Goal: Task Accomplishment & Management: Manage account settings

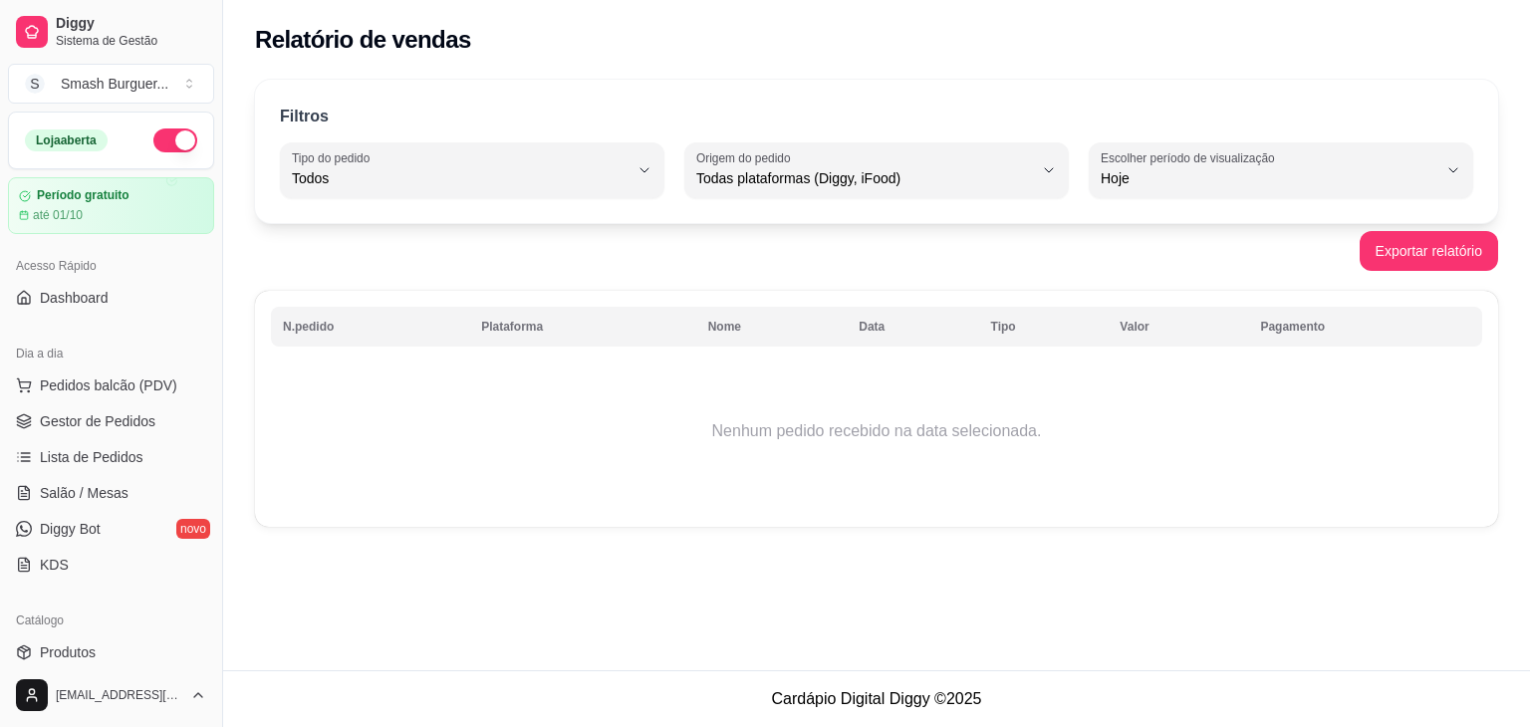
select select "ALL"
select select "0"
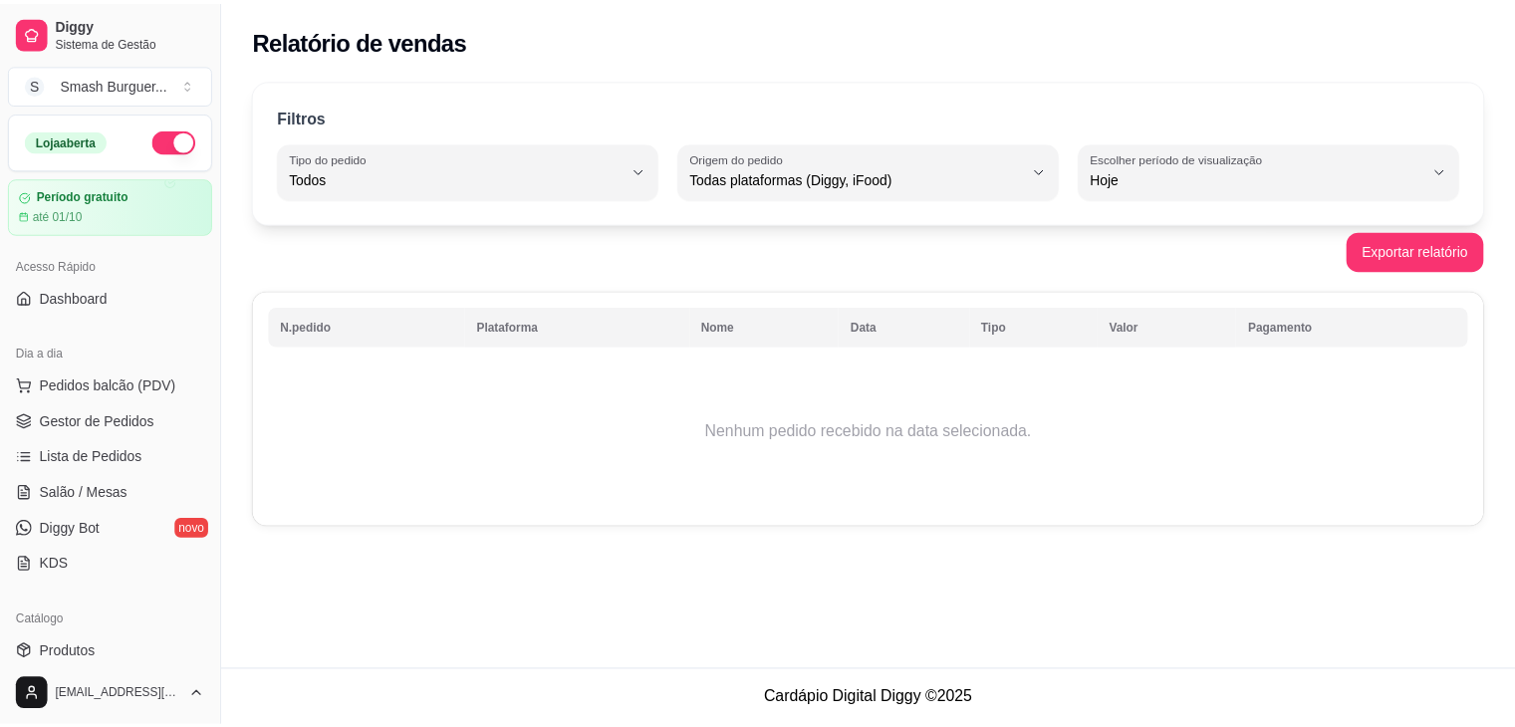
scroll to position [235, 0]
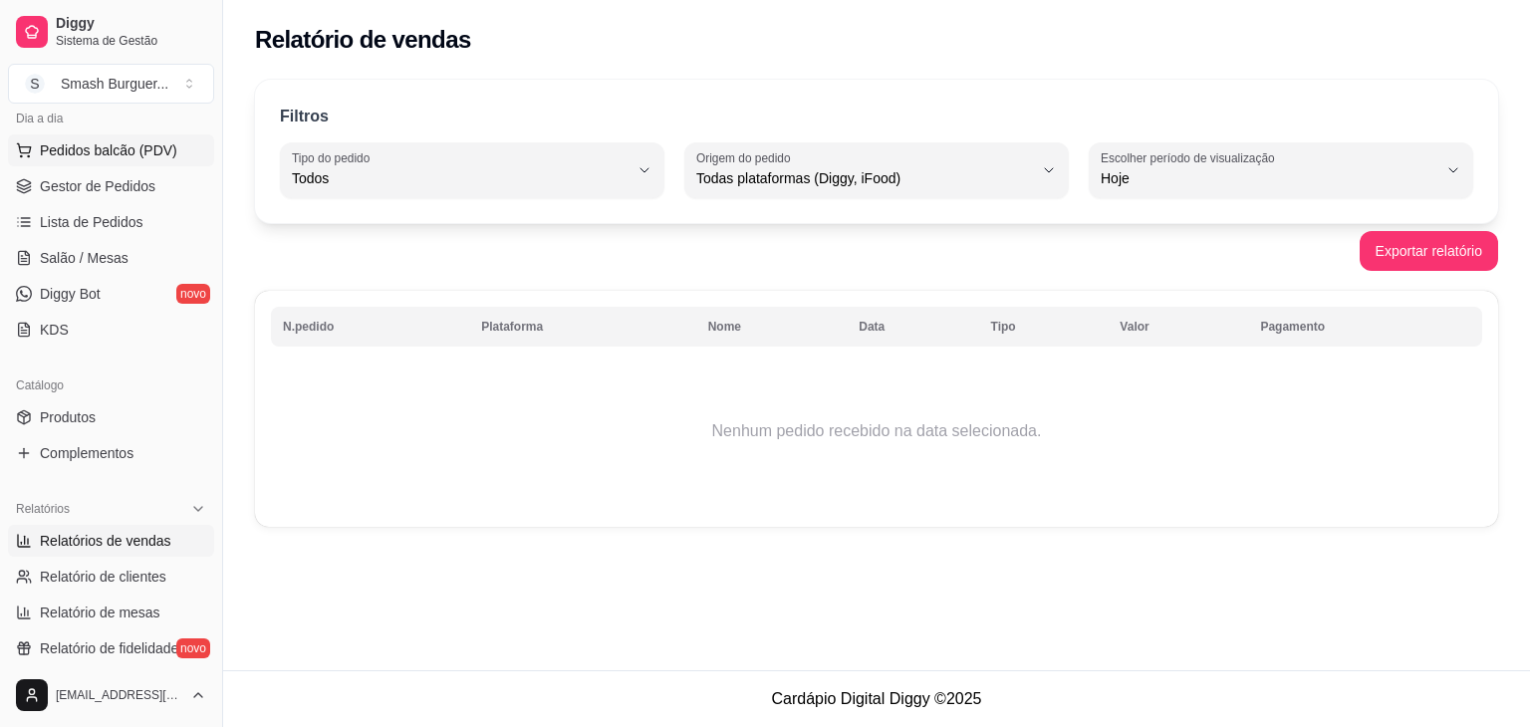
click at [95, 152] on span "Pedidos balcão (PDV)" at bounding box center [108, 150] width 137 height 20
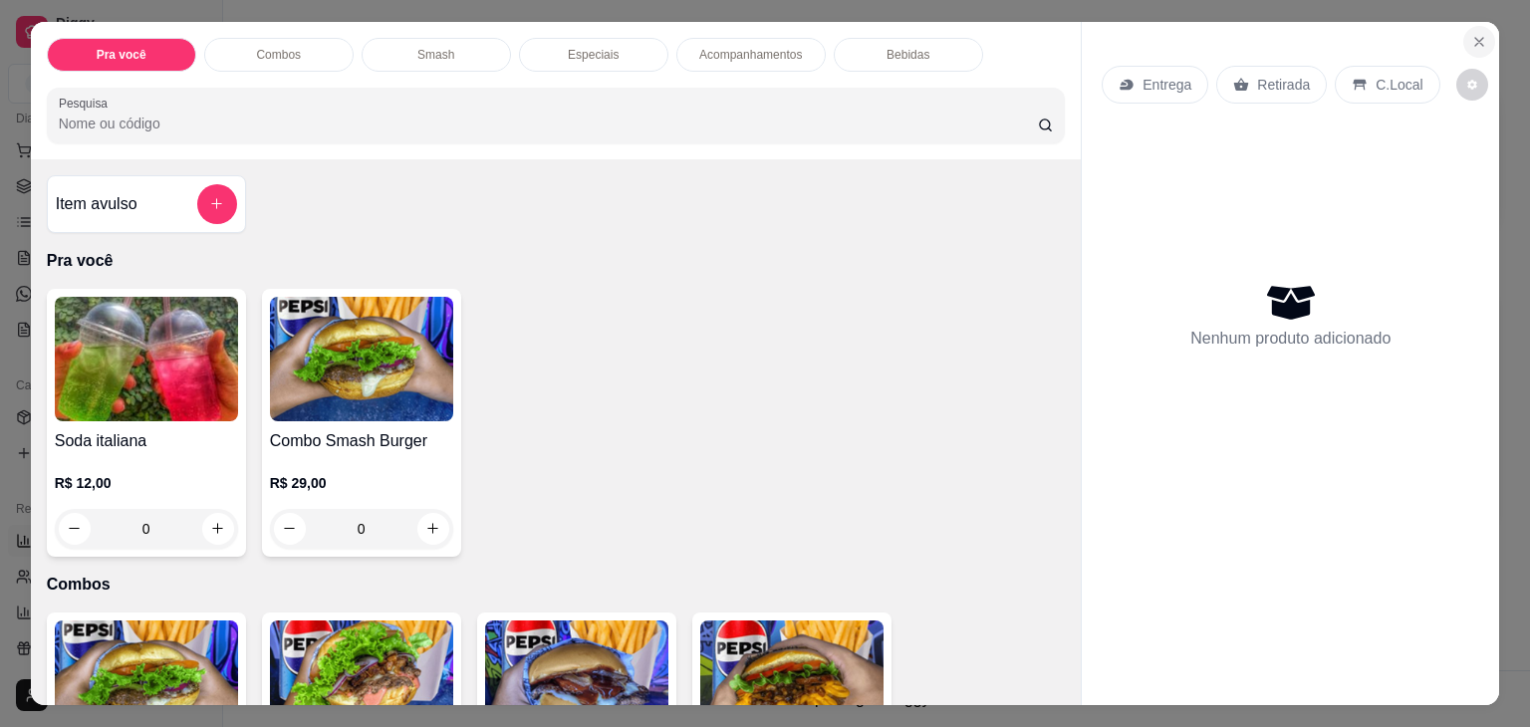
click at [1471, 34] on icon "Close" at bounding box center [1479, 42] width 16 height 16
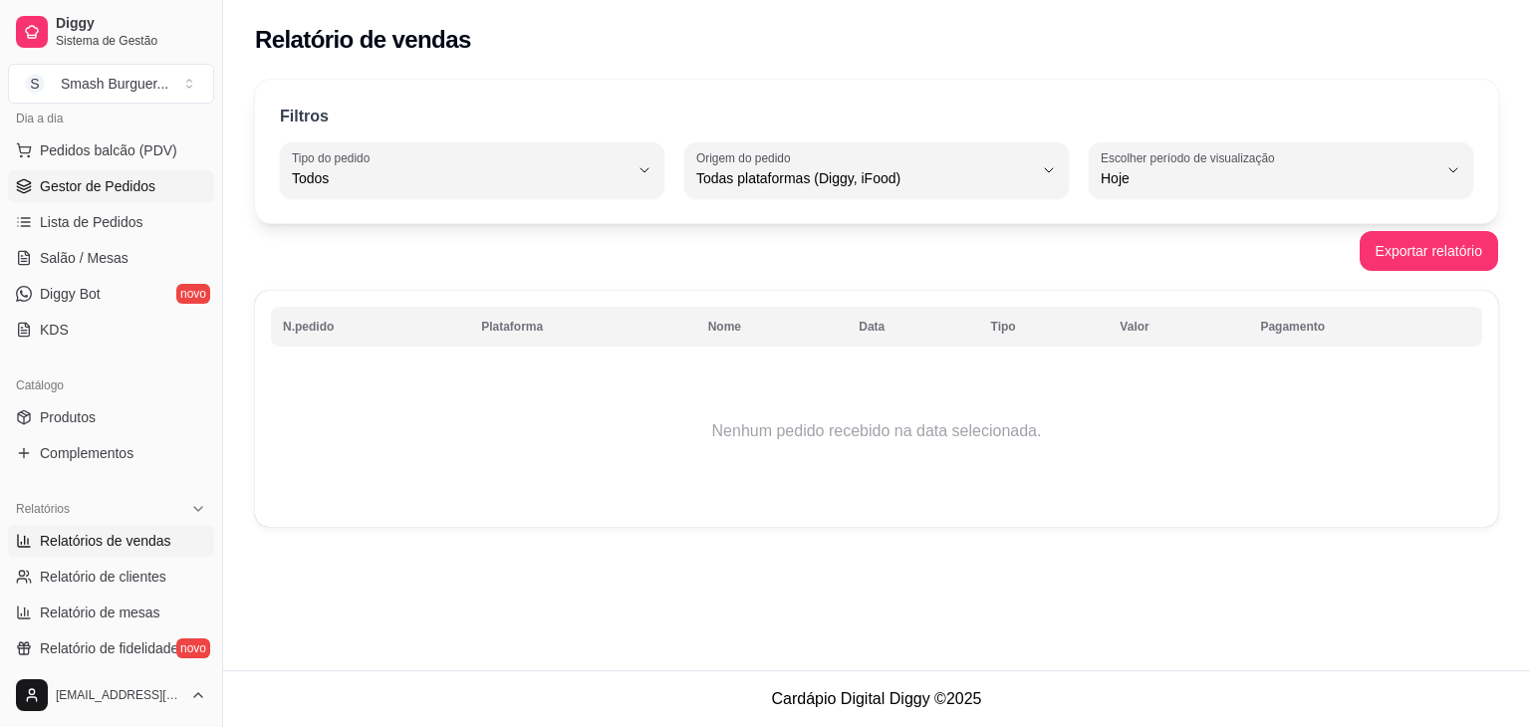
click at [92, 195] on link "Gestor de Pedidos" at bounding box center [111, 186] width 206 height 32
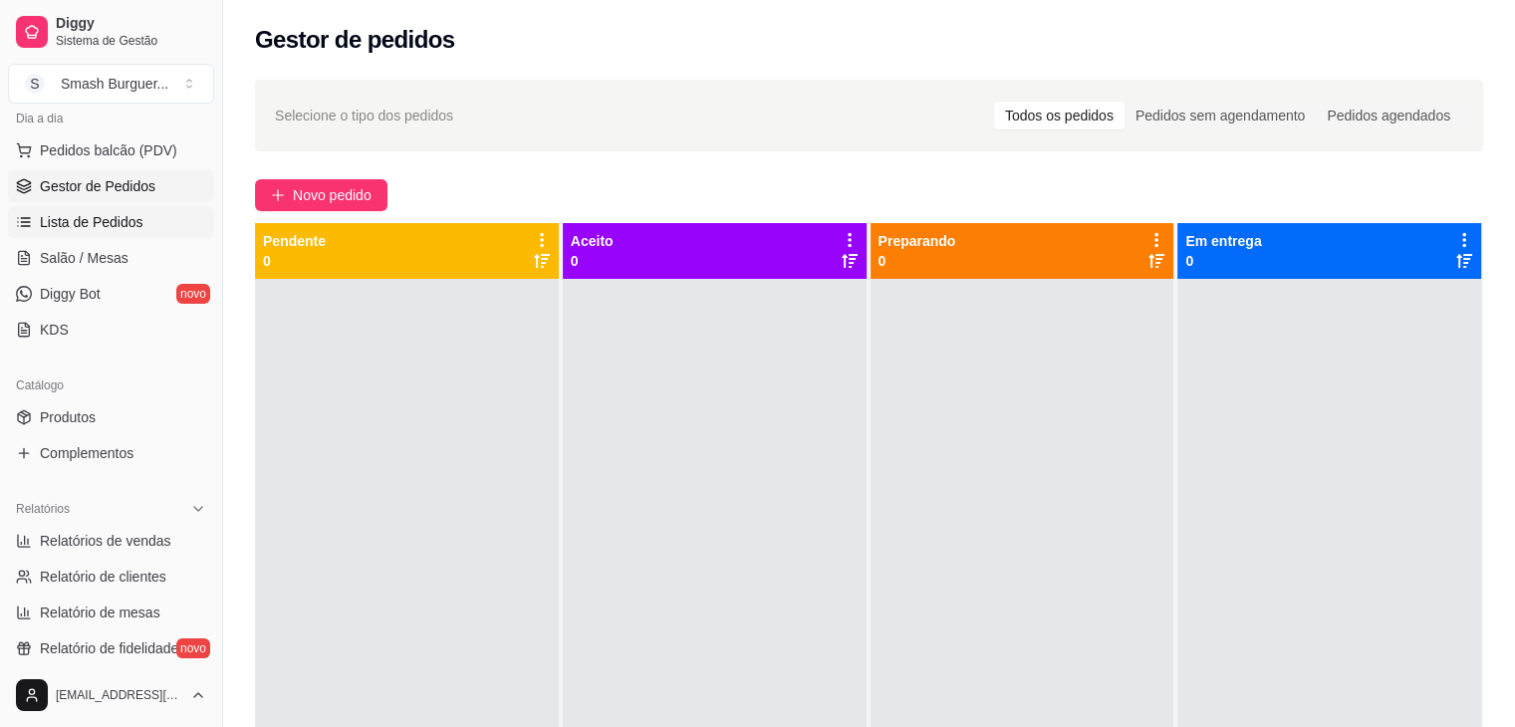
click at [98, 220] on span "Lista de Pedidos" at bounding box center [92, 222] width 104 height 20
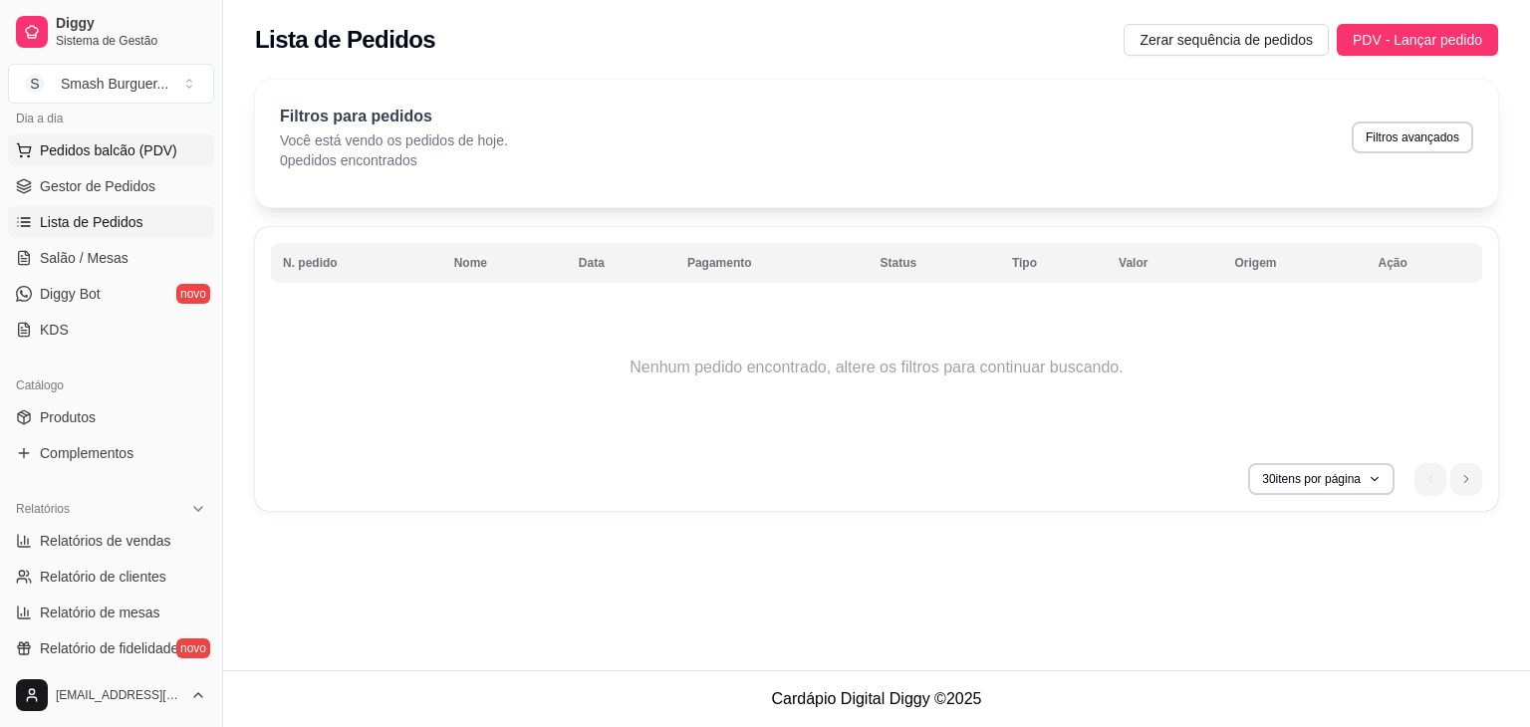
click at [125, 152] on span "Pedidos balcão (PDV)" at bounding box center [108, 150] width 137 height 20
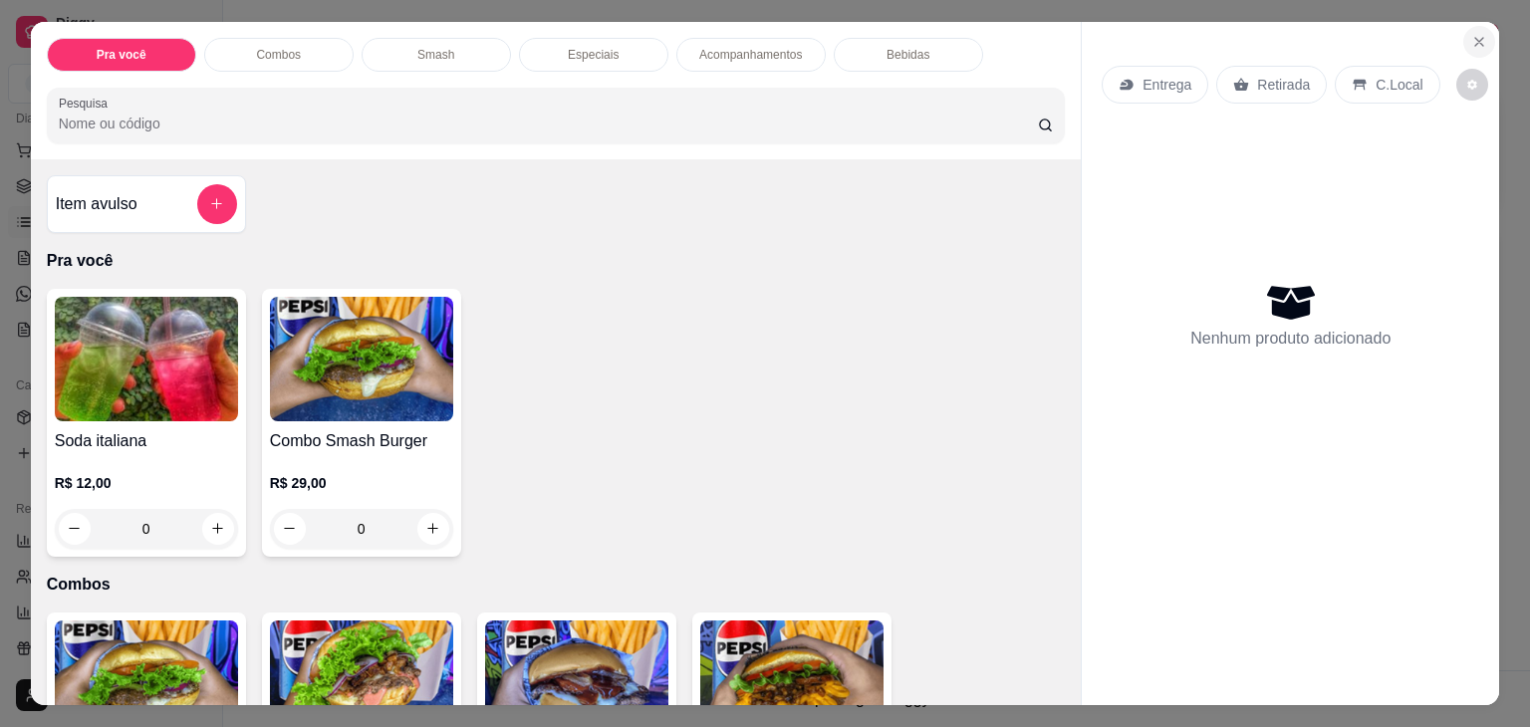
click at [1471, 34] on icon "Close" at bounding box center [1479, 42] width 16 height 16
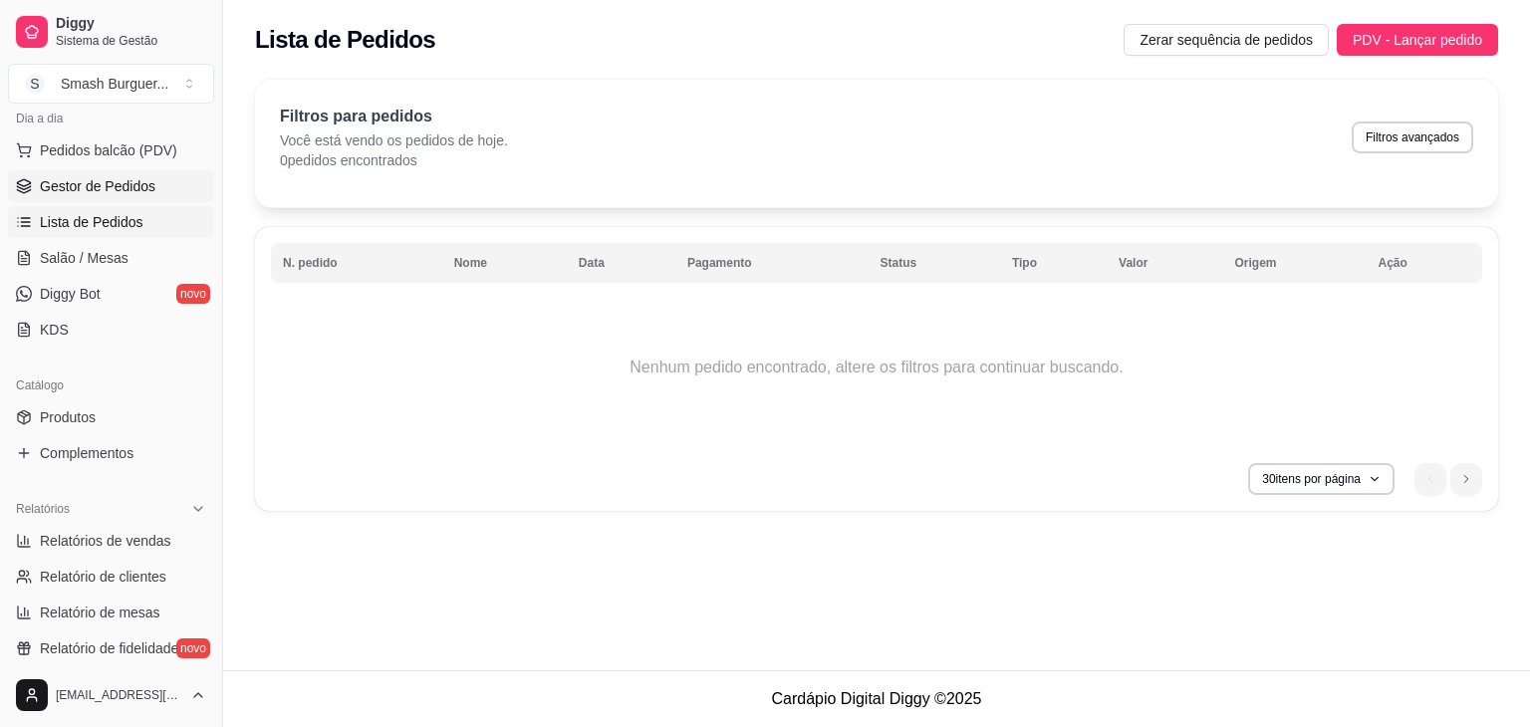
click at [115, 193] on span "Gestor de Pedidos" at bounding box center [98, 186] width 116 height 20
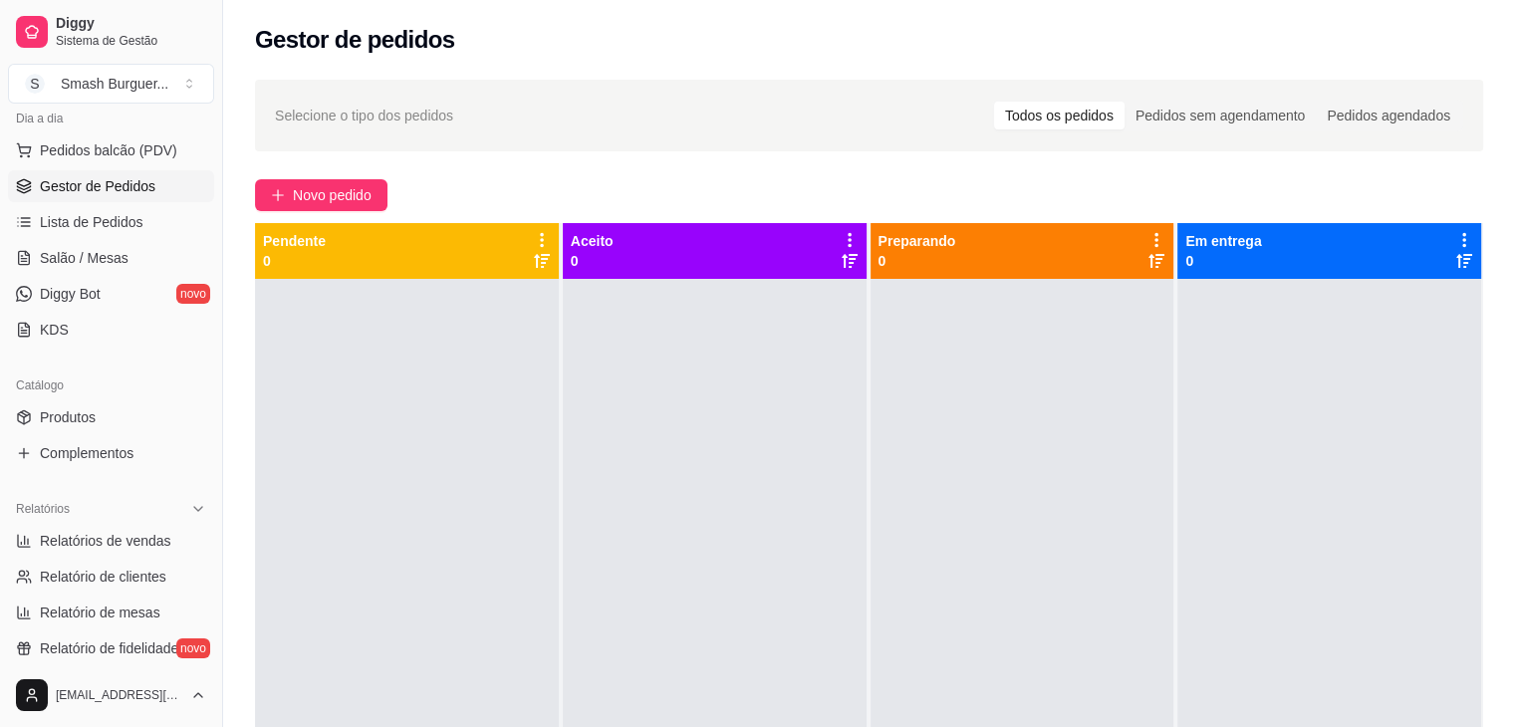
scroll to position [56, 0]
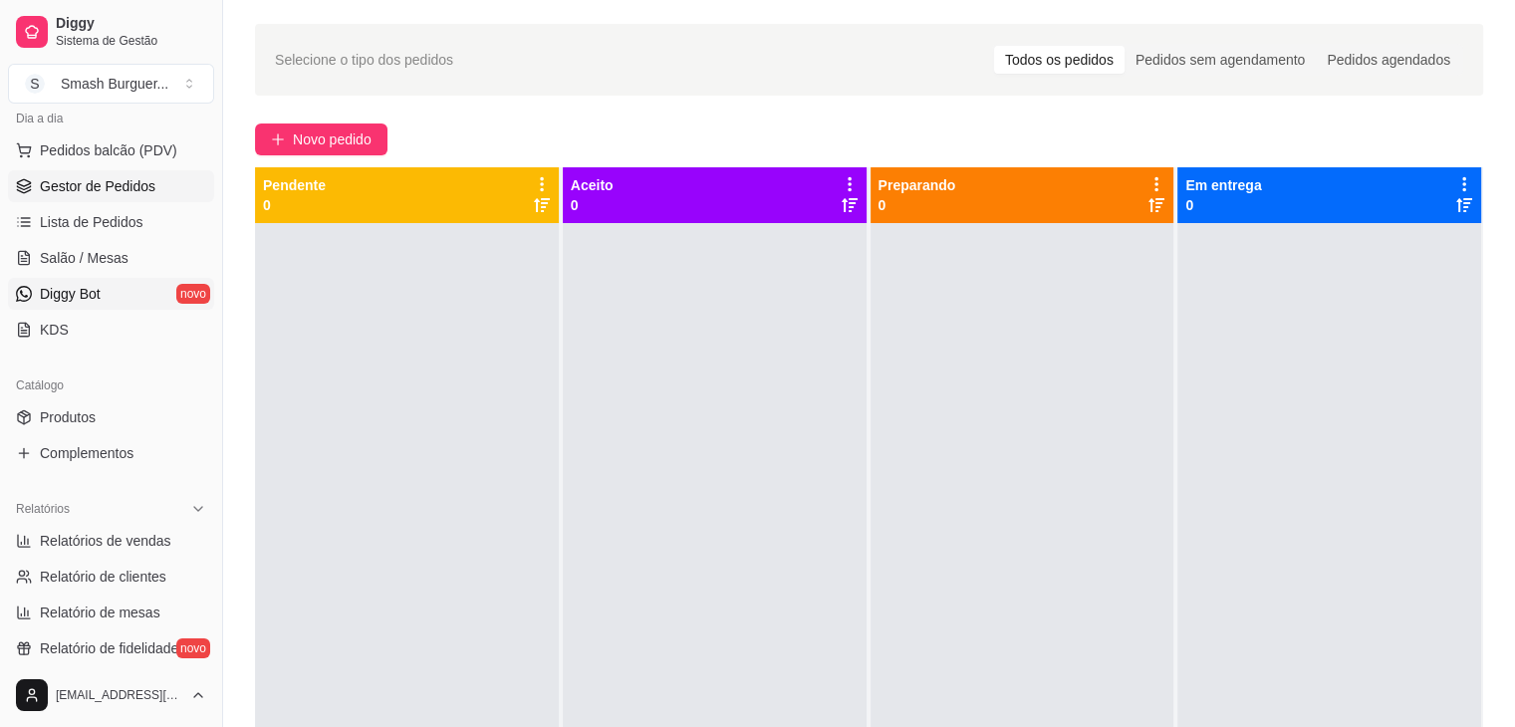
click at [121, 301] on link "Diggy Bot novo" at bounding box center [111, 294] width 206 height 32
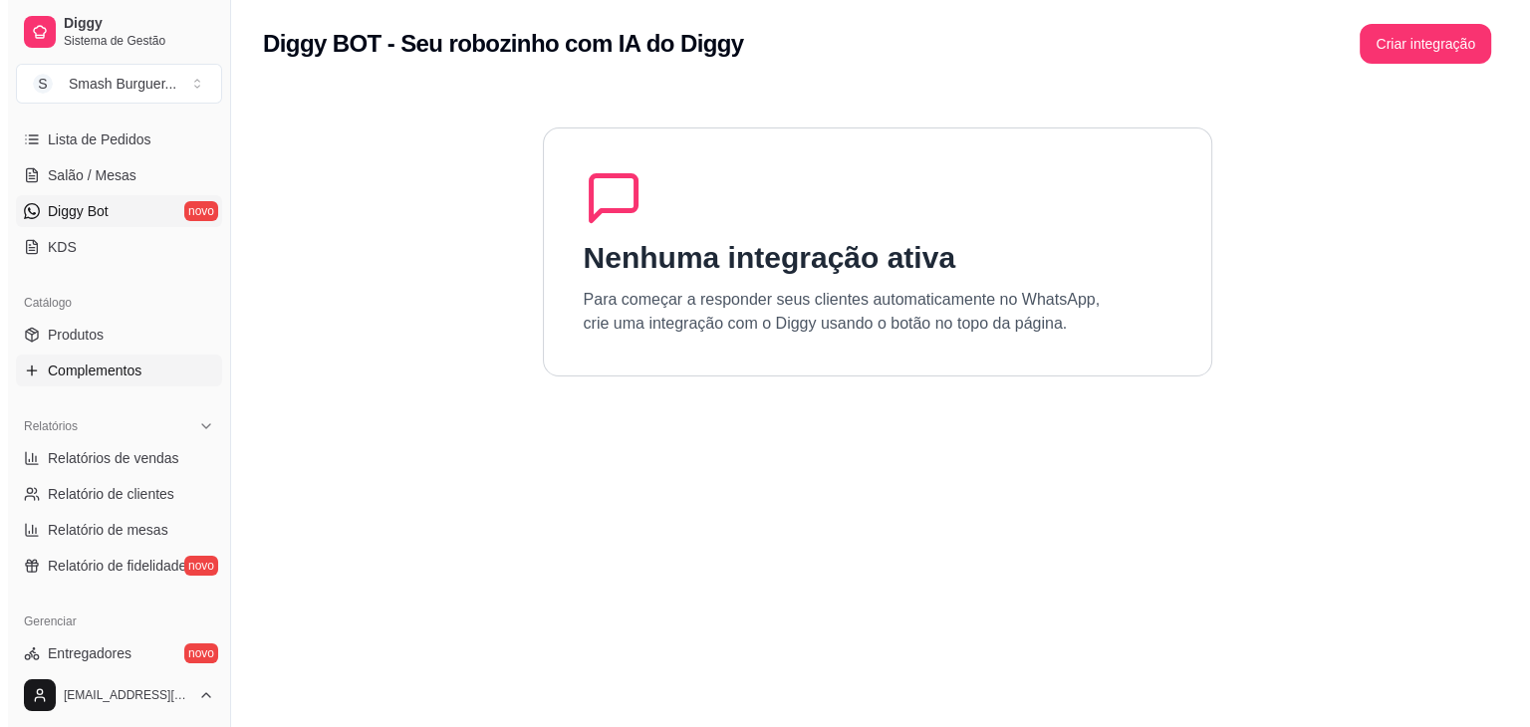
scroll to position [319, 0]
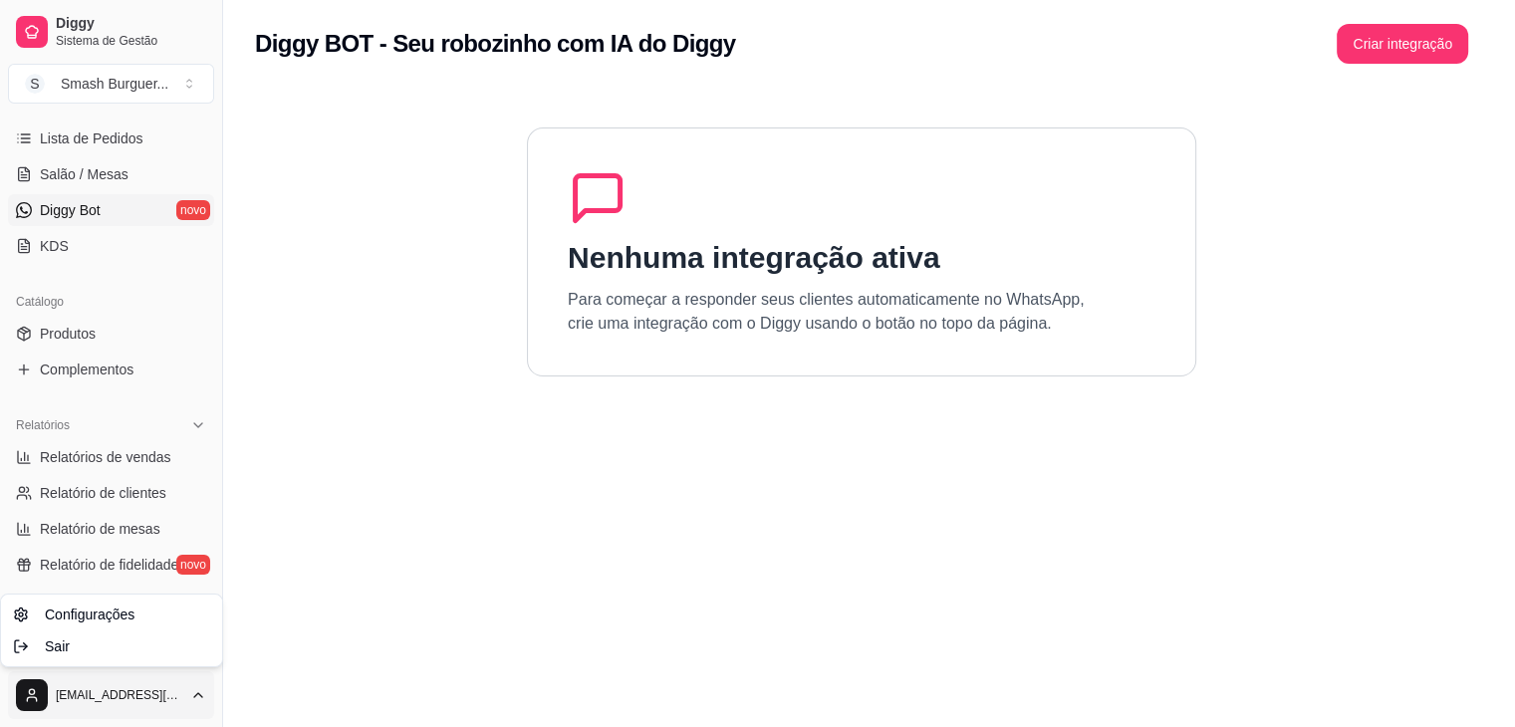
click at [151, 685] on html "Diggy Sistema de Gestão S Smash Burguer ... Loja aberta Período gratuito até 01…" at bounding box center [757, 363] width 1515 height 727
click at [135, 616] on link "Configurações" at bounding box center [111, 615] width 213 height 32
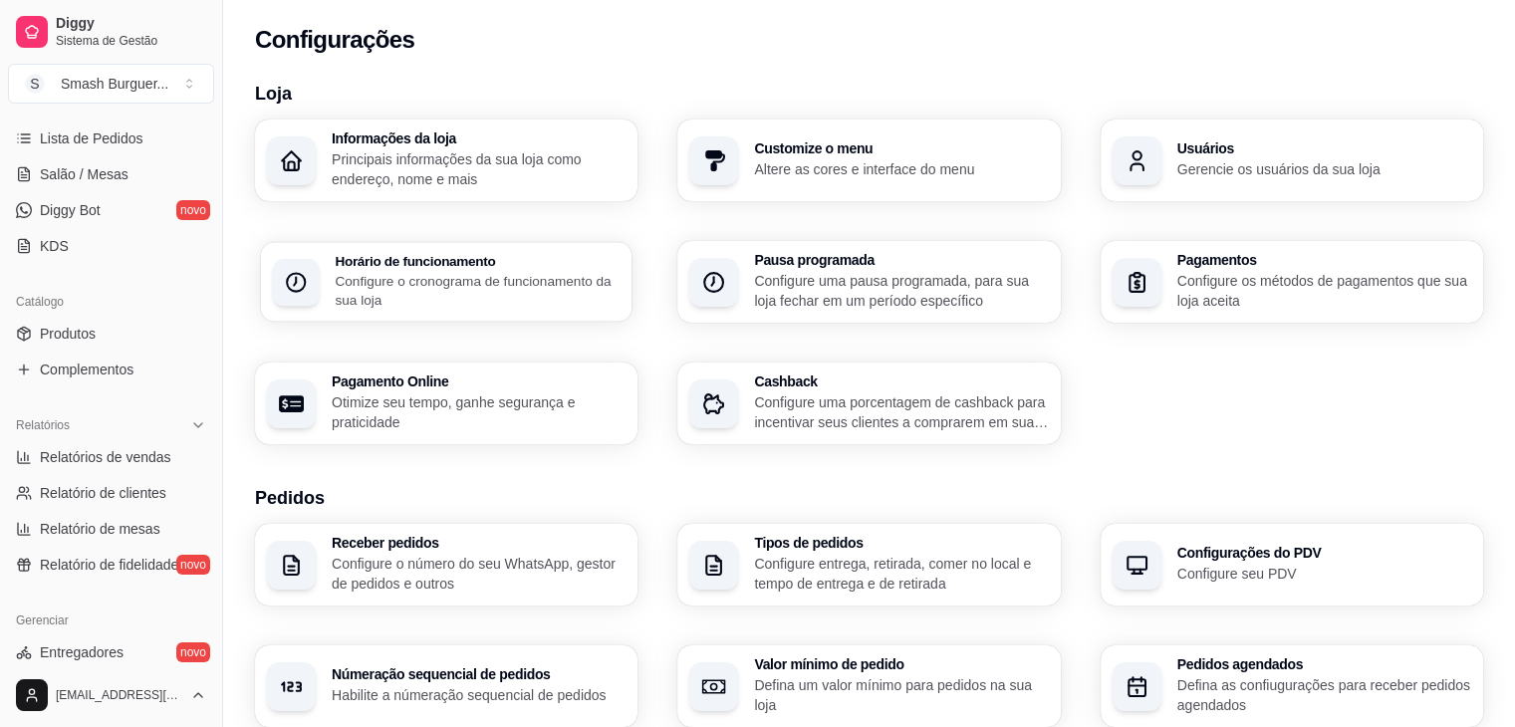
click at [551, 282] on p "Configure o cronograma de funcionamento da sua loja" at bounding box center [477, 290] width 285 height 39
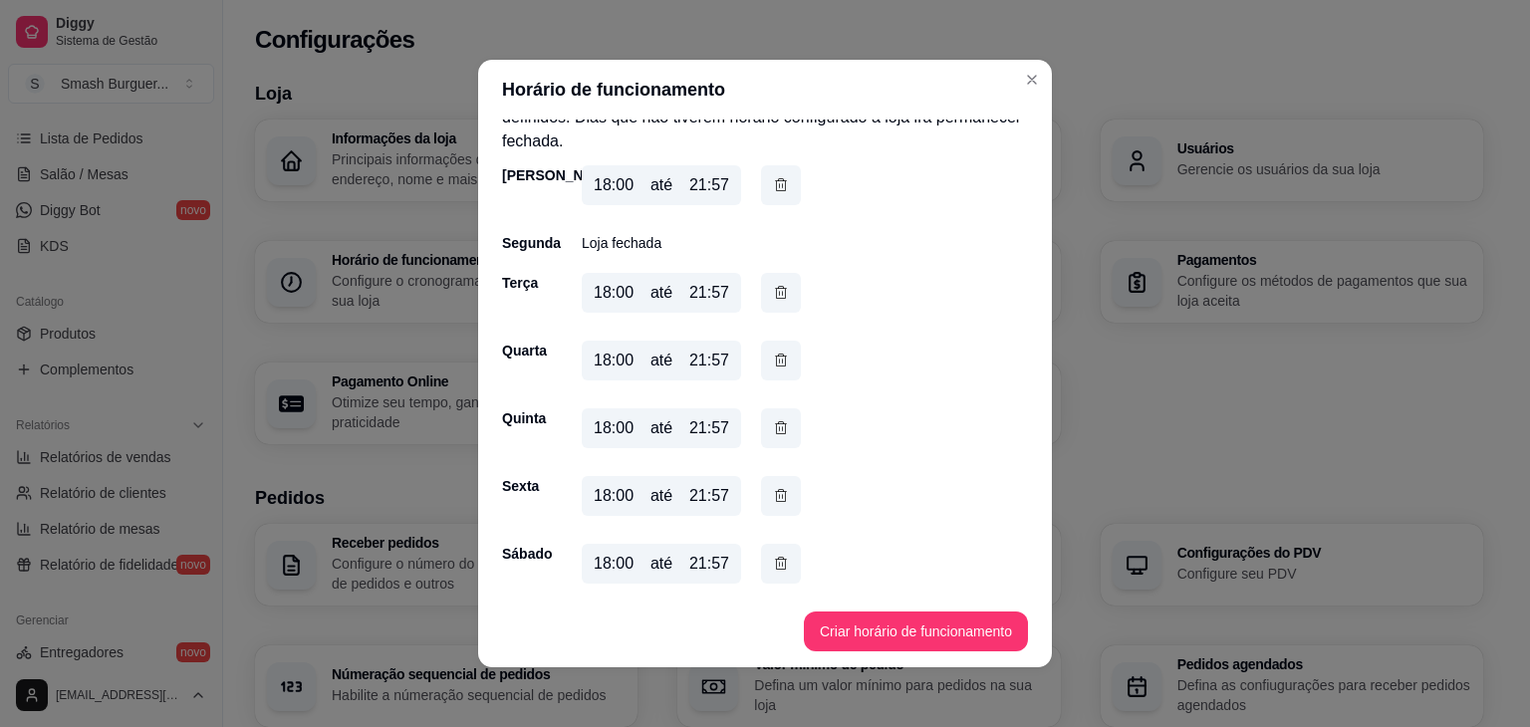
scroll to position [50, 0]
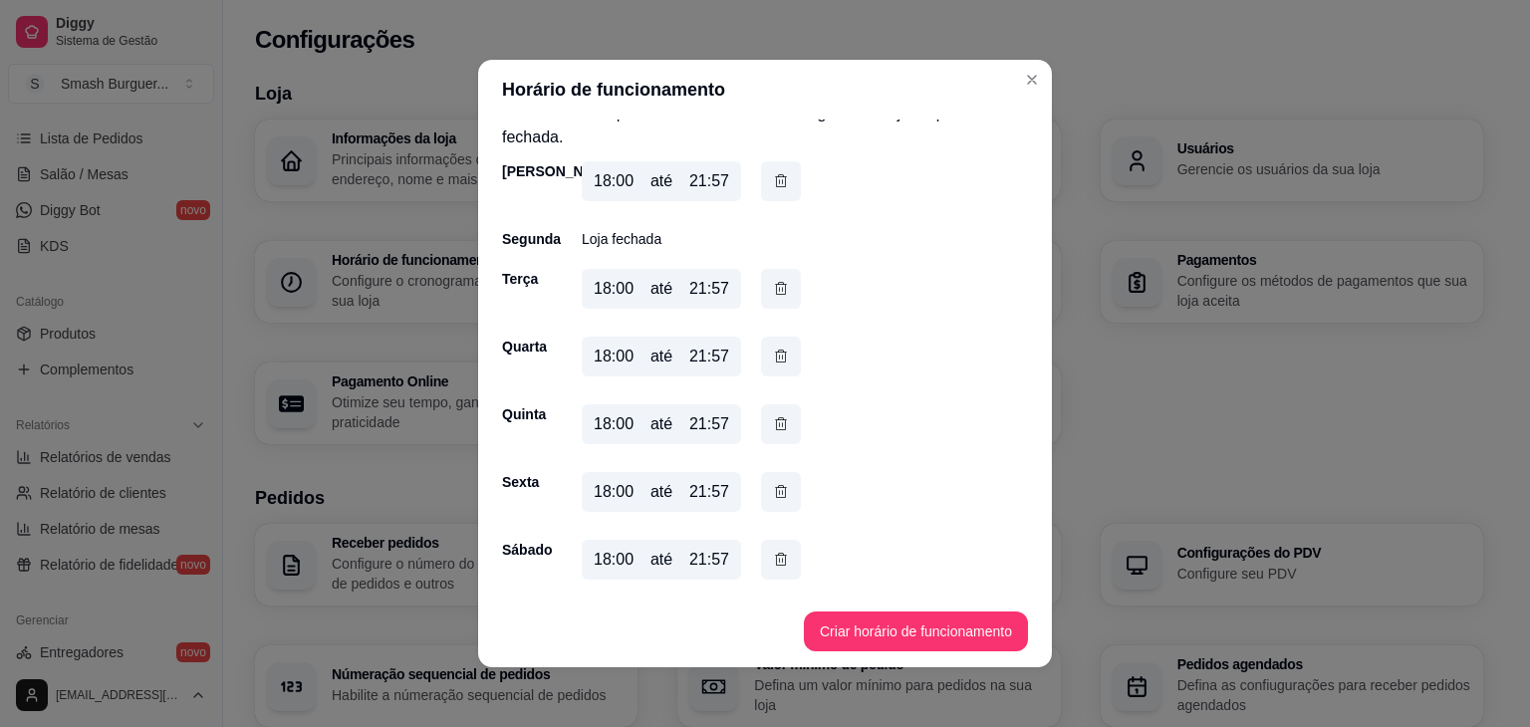
click at [712, 425] on div "21:57" at bounding box center [709, 424] width 40 height 24
click at [777, 420] on icon "button" at bounding box center [781, 424] width 16 height 22
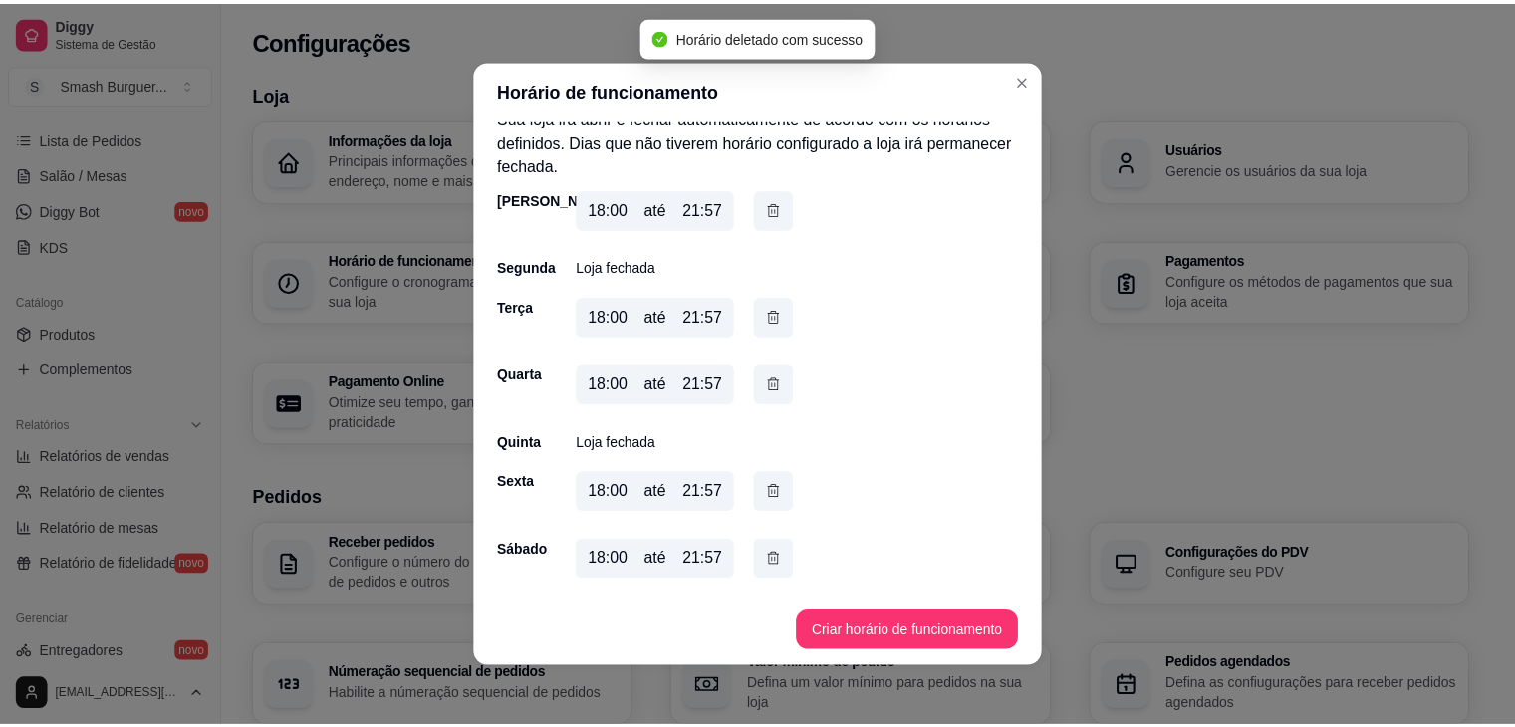
scroll to position [22, 0]
